Goal: Task Accomplishment & Management: Manage account settings

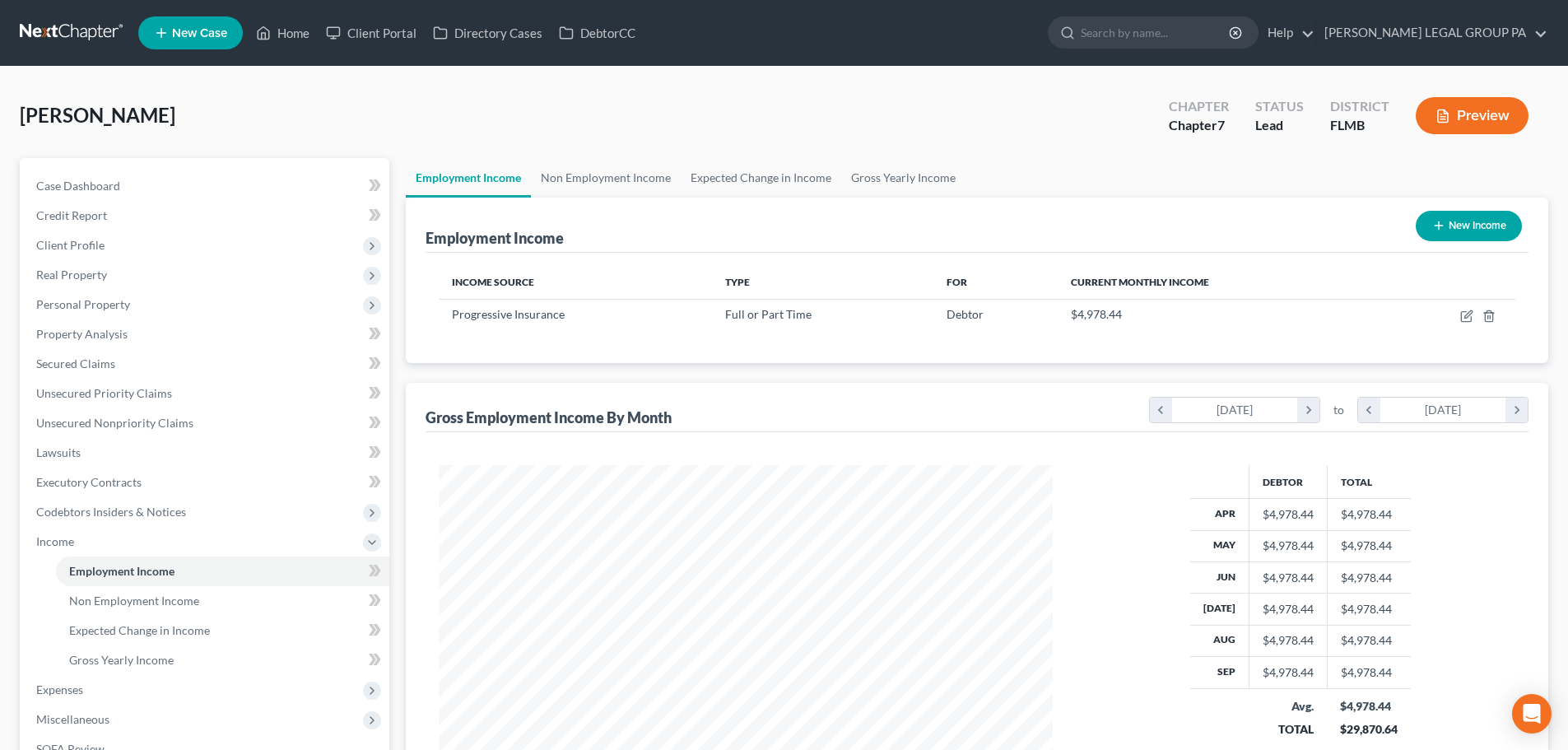
scroll to position [307, 647]
click at [63, 46] on link at bounding box center [72, 33] width 105 height 29
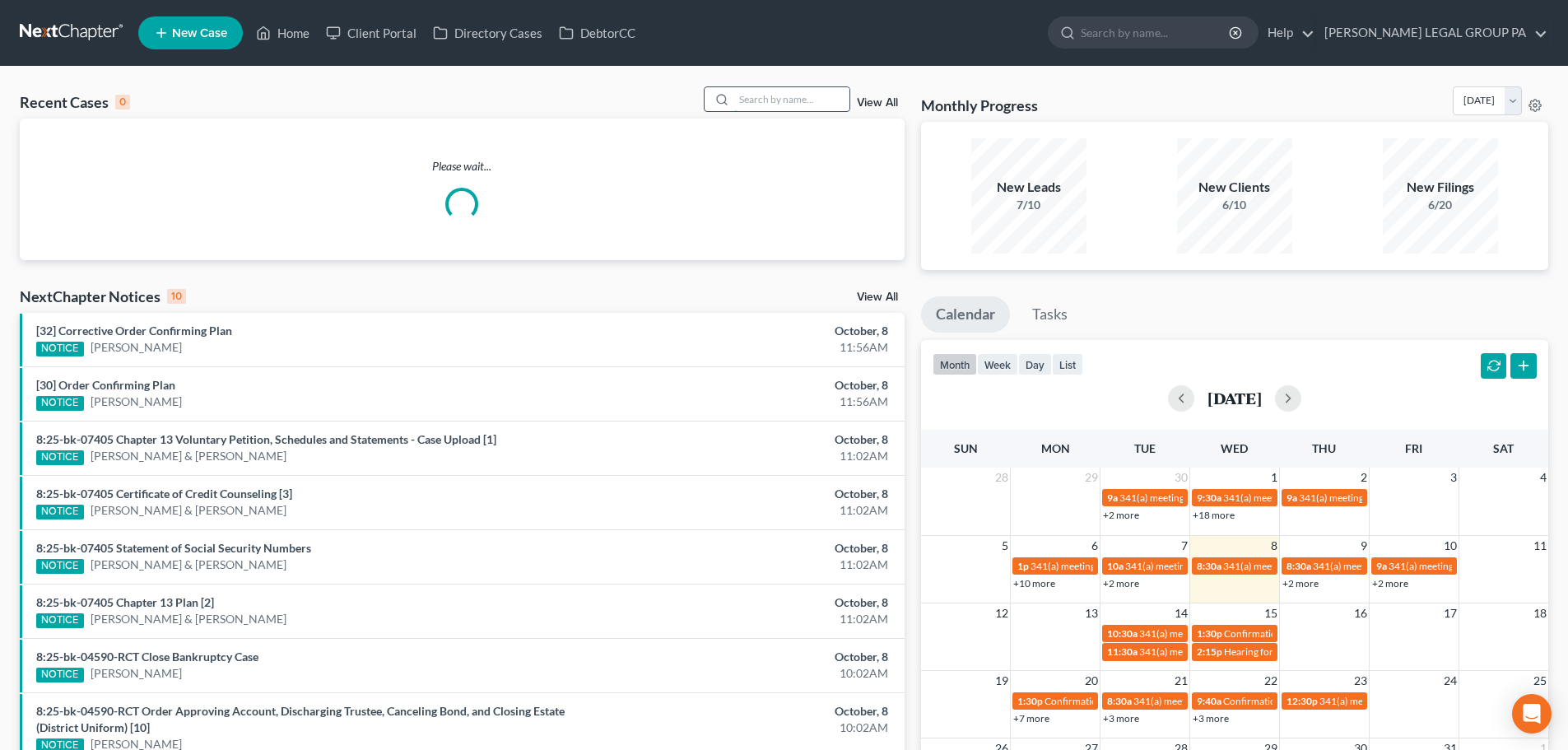
click at [829, 91] on input "search" at bounding box center [792, 99] width 115 height 23
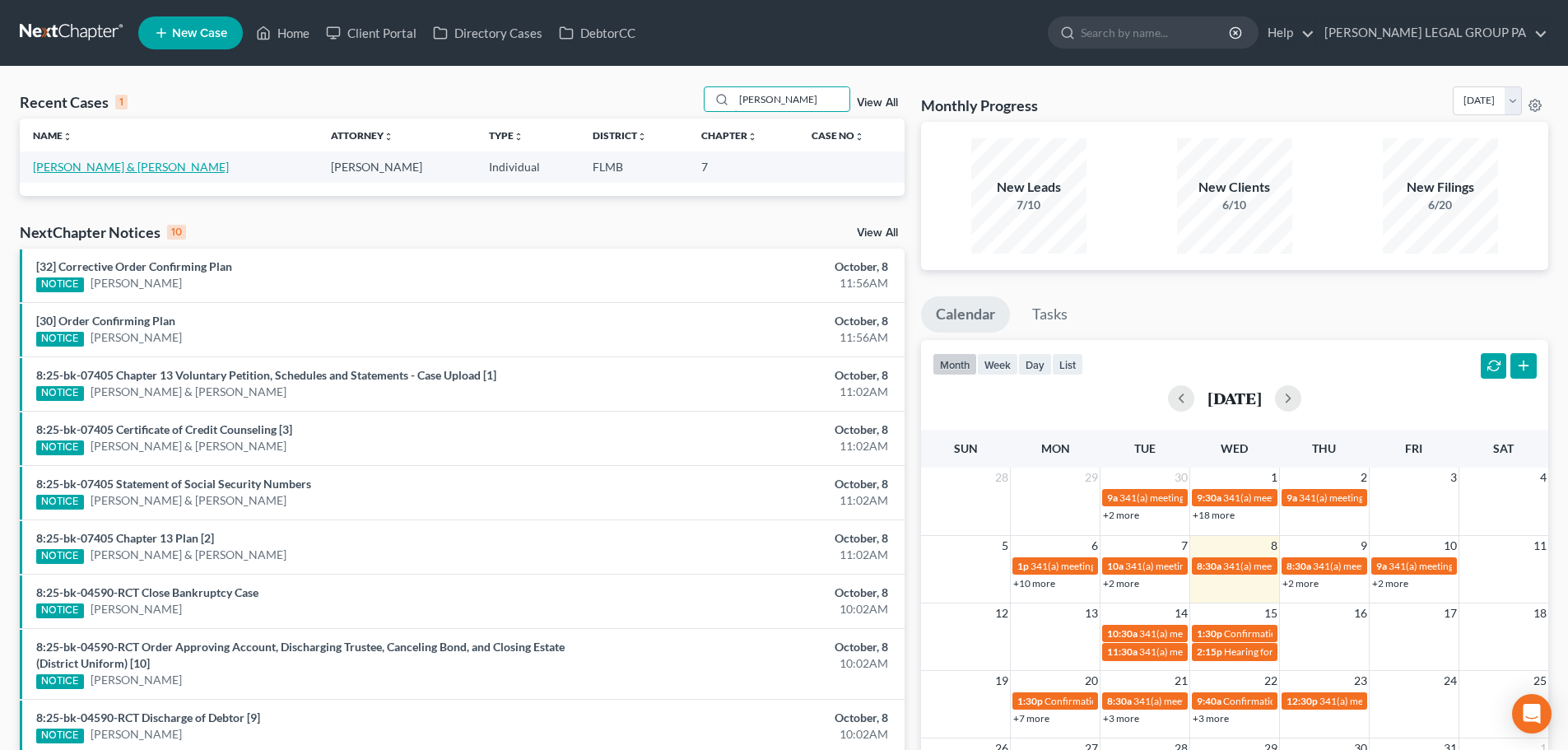
type input "[PERSON_NAME]"
click at [127, 164] on link "[PERSON_NAME] & [PERSON_NAME]" at bounding box center [131, 167] width 196 height 14
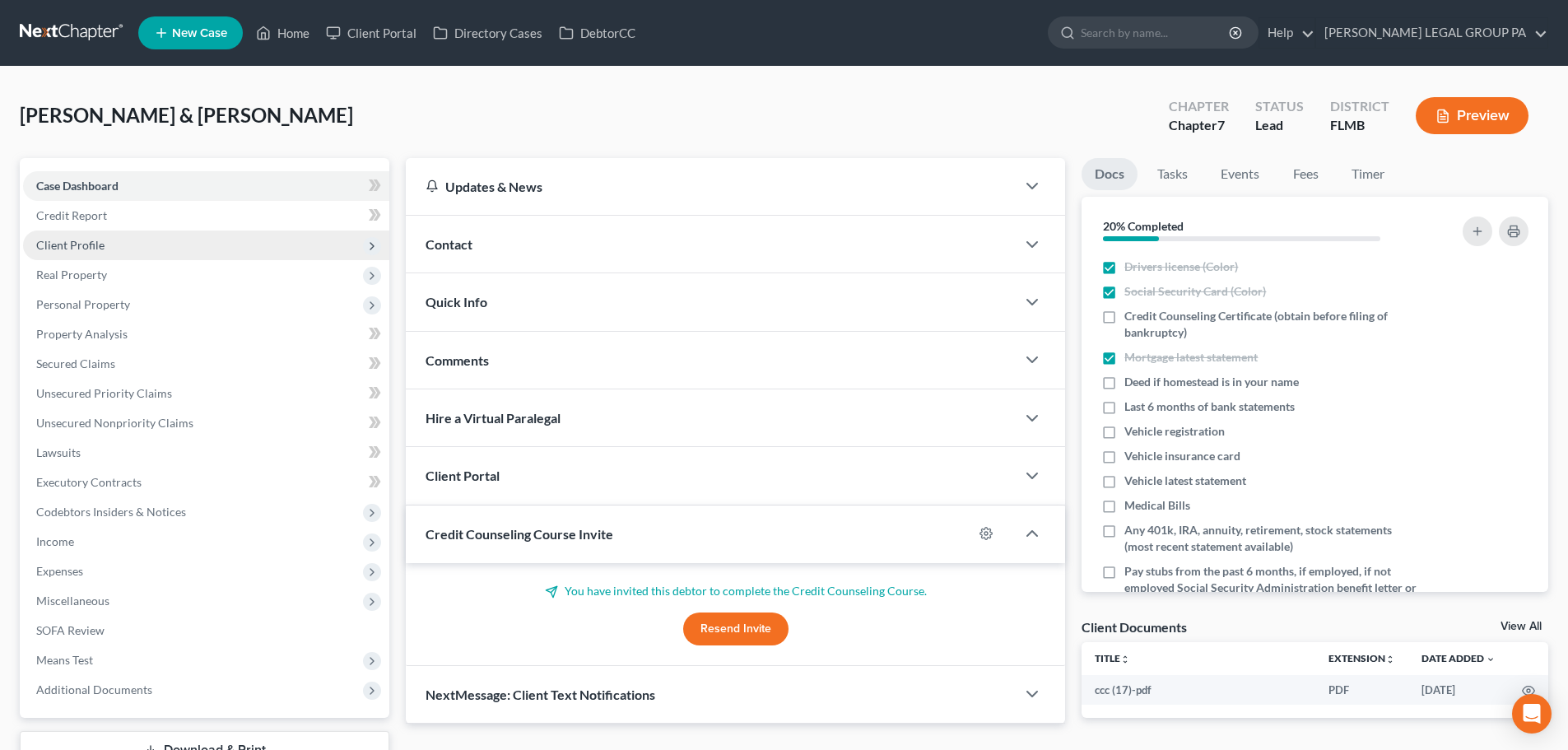
click at [79, 246] on span "Client Profile" at bounding box center [70, 245] width 68 height 14
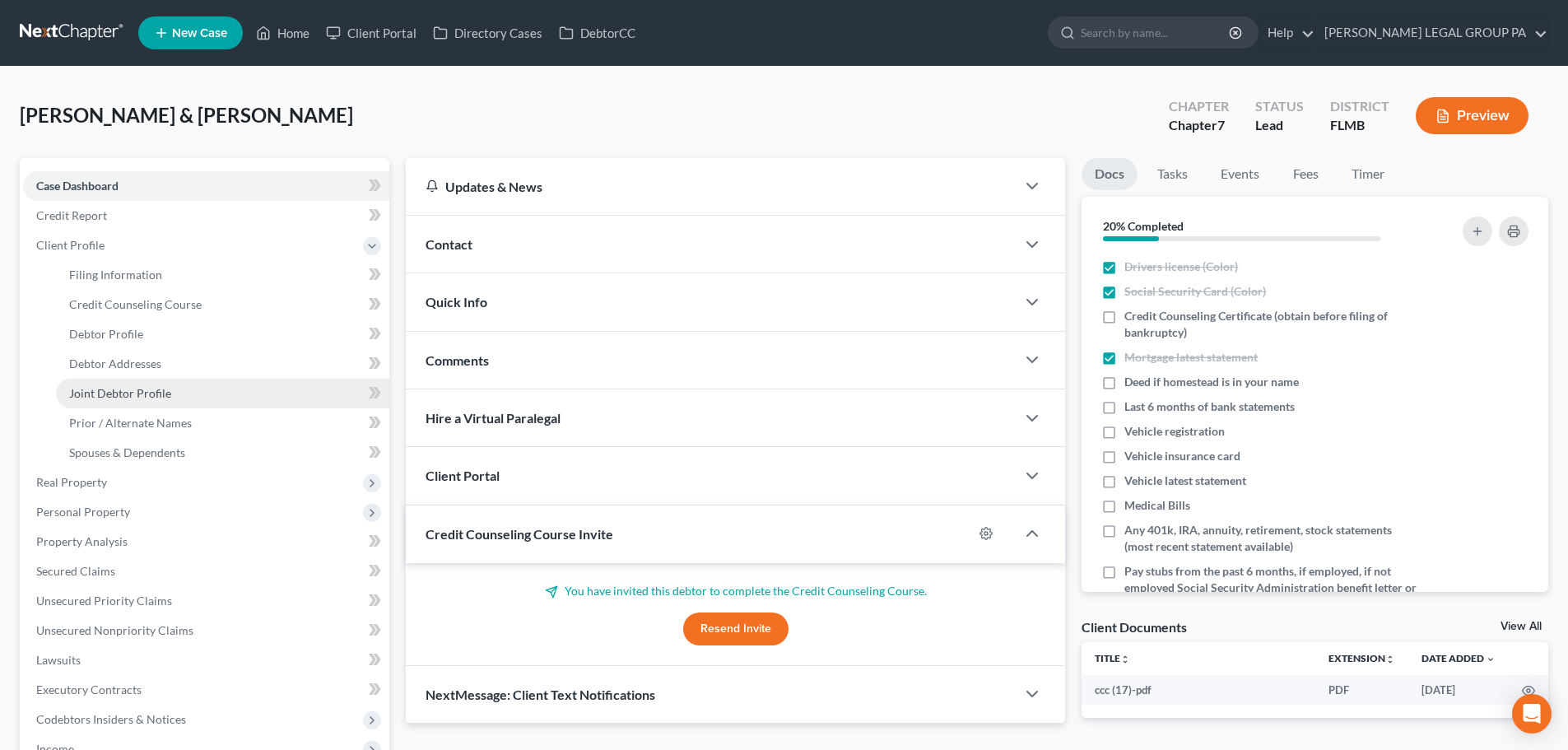
click at [145, 396] on span "Joint Debtor Profile" at bounding box center [120, 393] width 102 height 14
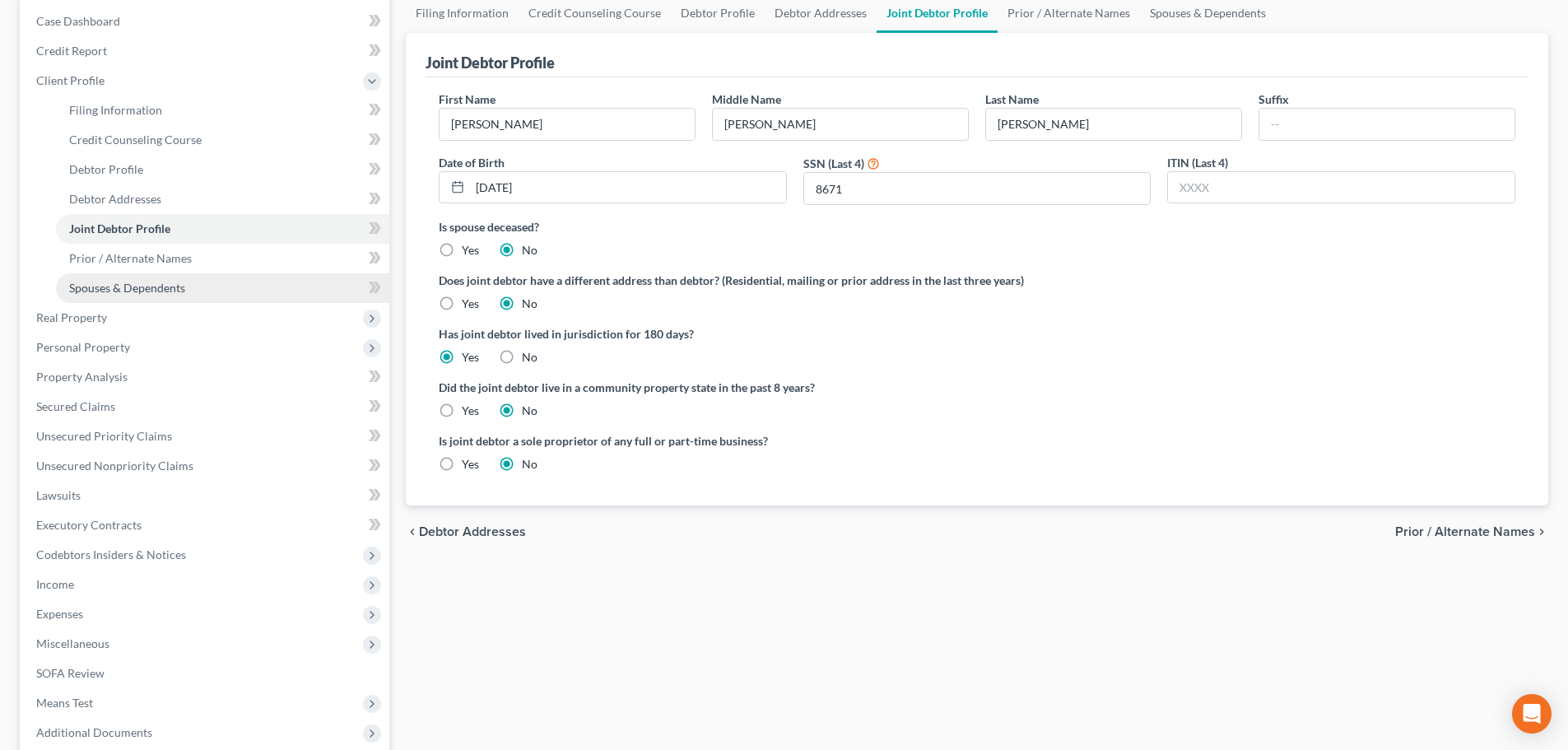
click at [124, 288] on span "Spouses & Dependents" at bounding box center [127, 288] width 116 height 14
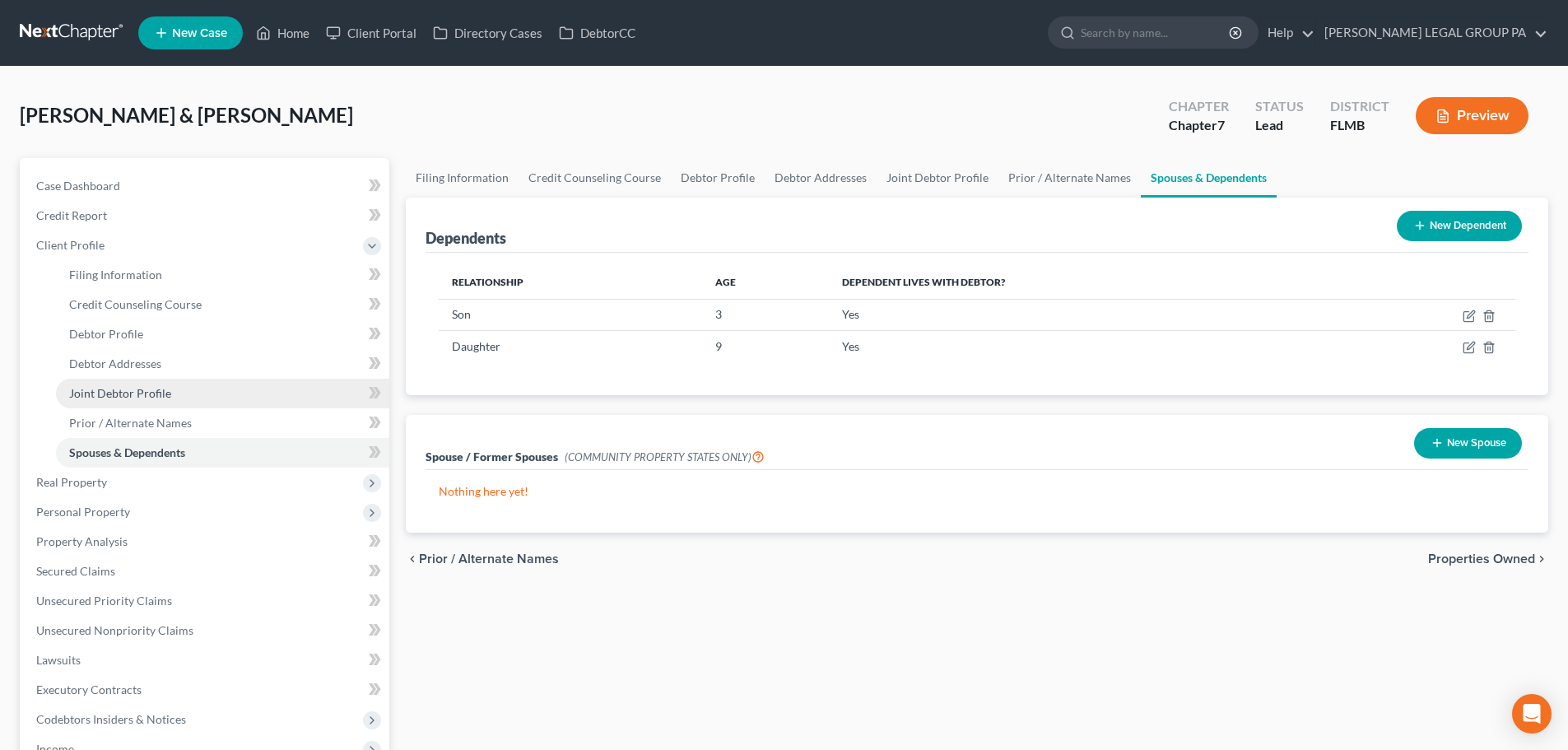
click at [176, 407] on link "Joint Debtor Profile" at bounding box center [222, 393] width 333 height 29
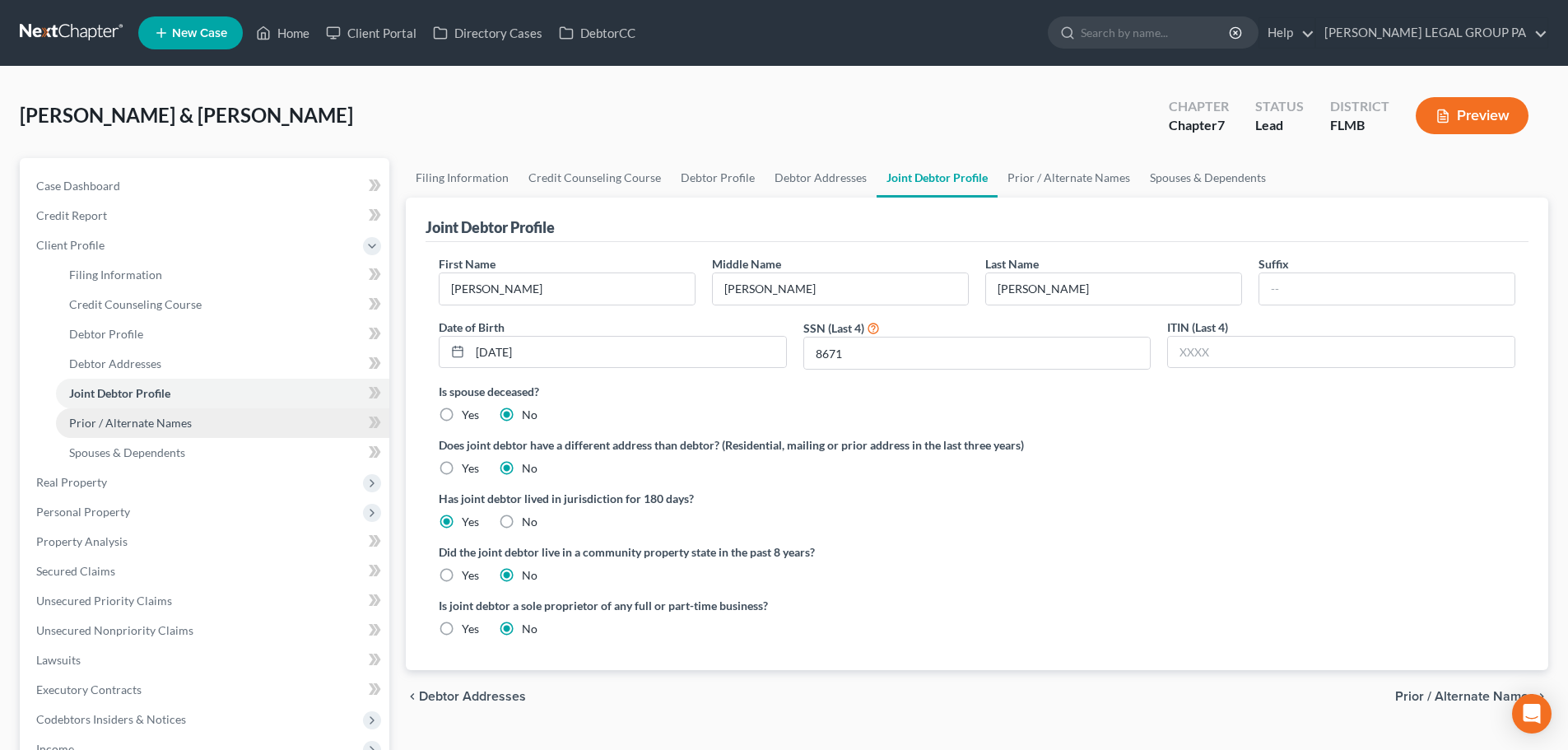
click at [180, 423] on span "Prior / Alternate Names" at bounding box center [131, 422] width 123 height 14
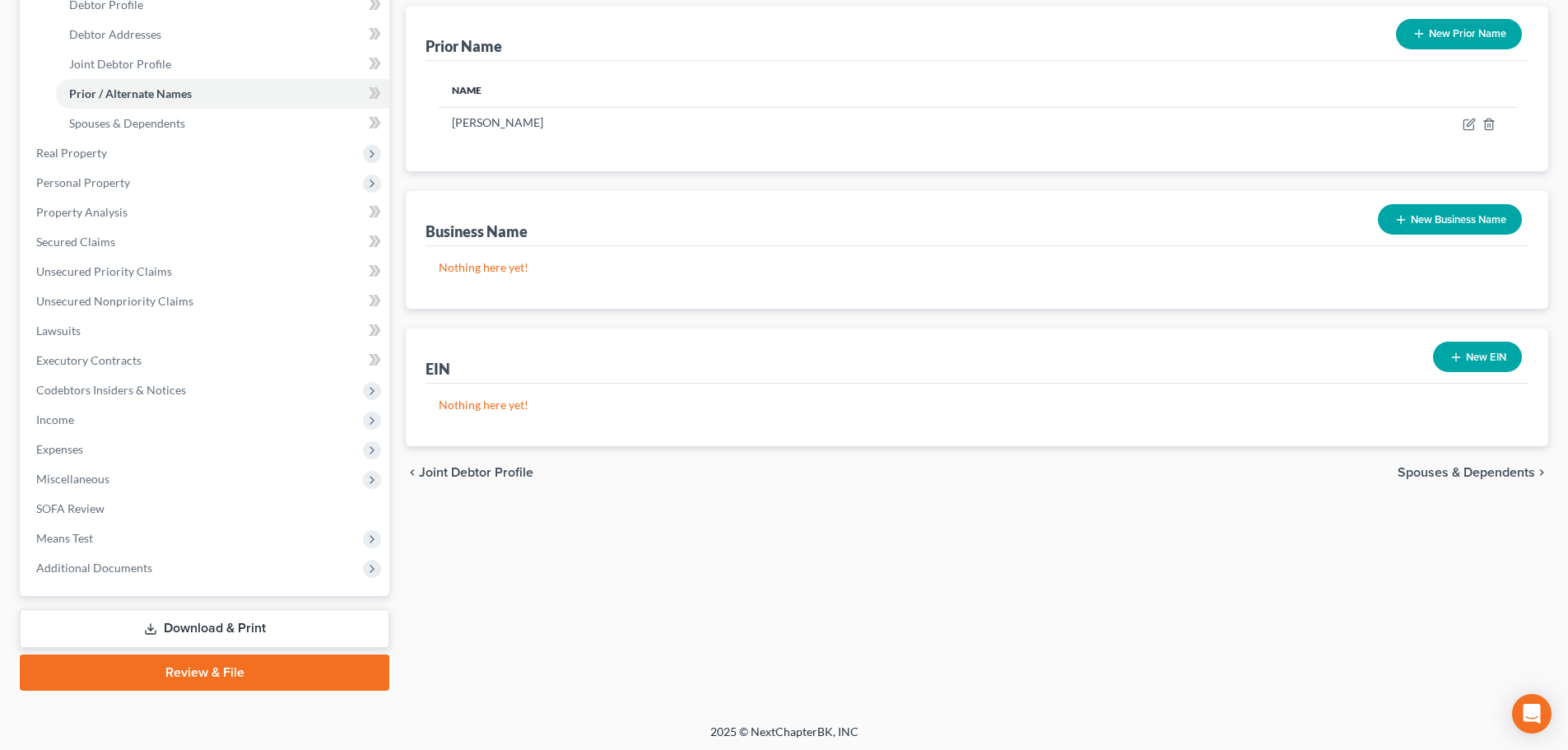
scroll to position [82, 0]
